Goal: Task Accomplishment & Management: Use online tool/utility

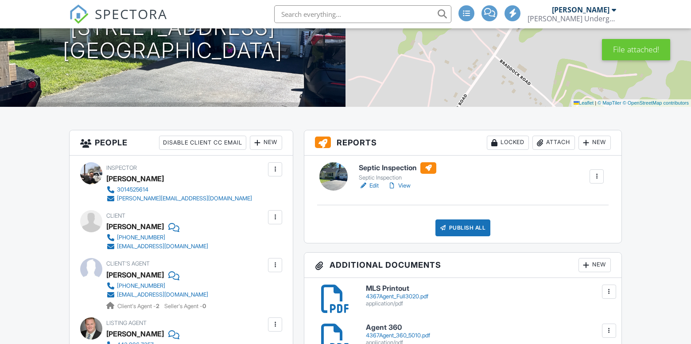
click at [587, 266] on div at bounding box center [586, 264] width 9 height 9
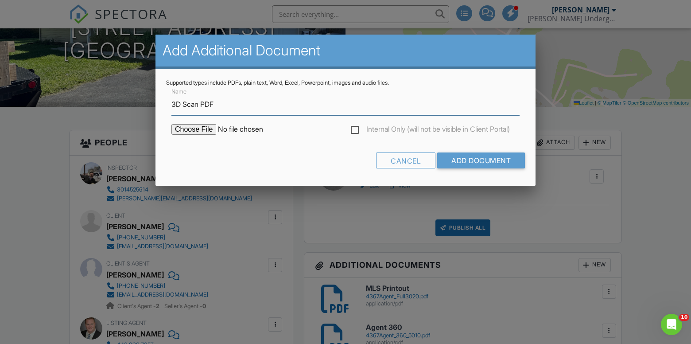
type input "3D Scan PDF"
click at [209, 128] on input "file" at bounding box center [246, 129] width 151 height 11
type input "C:\fakepath\snapshot (6).jpg"
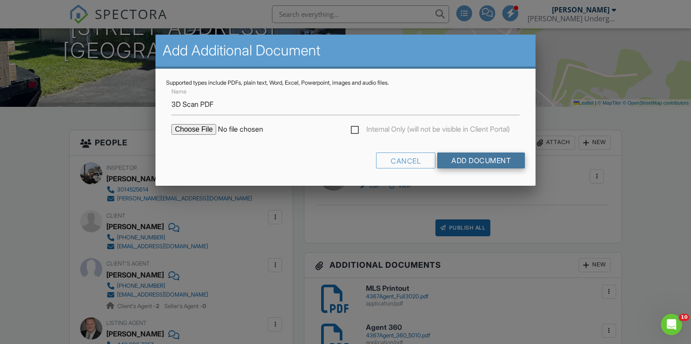
click at [475, 152] on input "Add Document" at bounding box center [481, 160] width 88 height 16
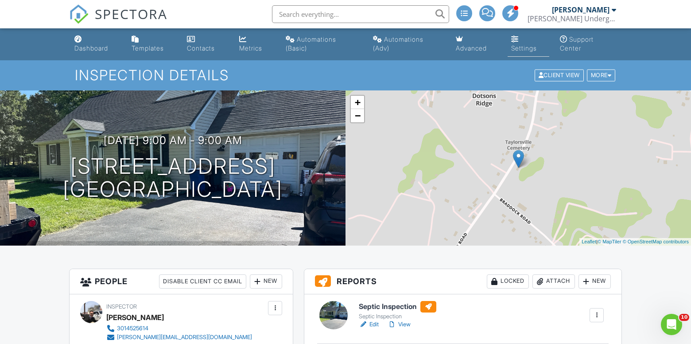
scroll to position [5, 0]
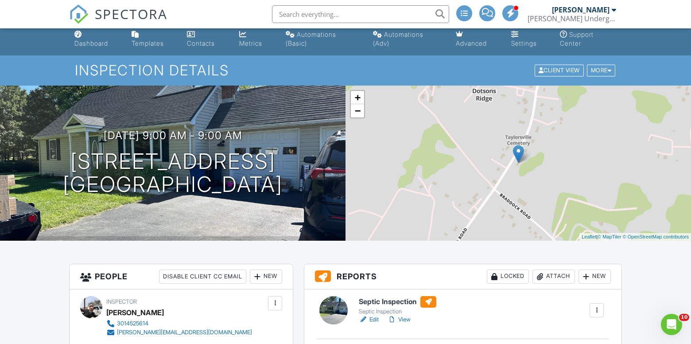
click at [396, 302] on h6 "Septic Inspection" at bounding box center [398, 302] width 78 height 12
